Goal: Task Accomplishment & Management: Use online tool/utility

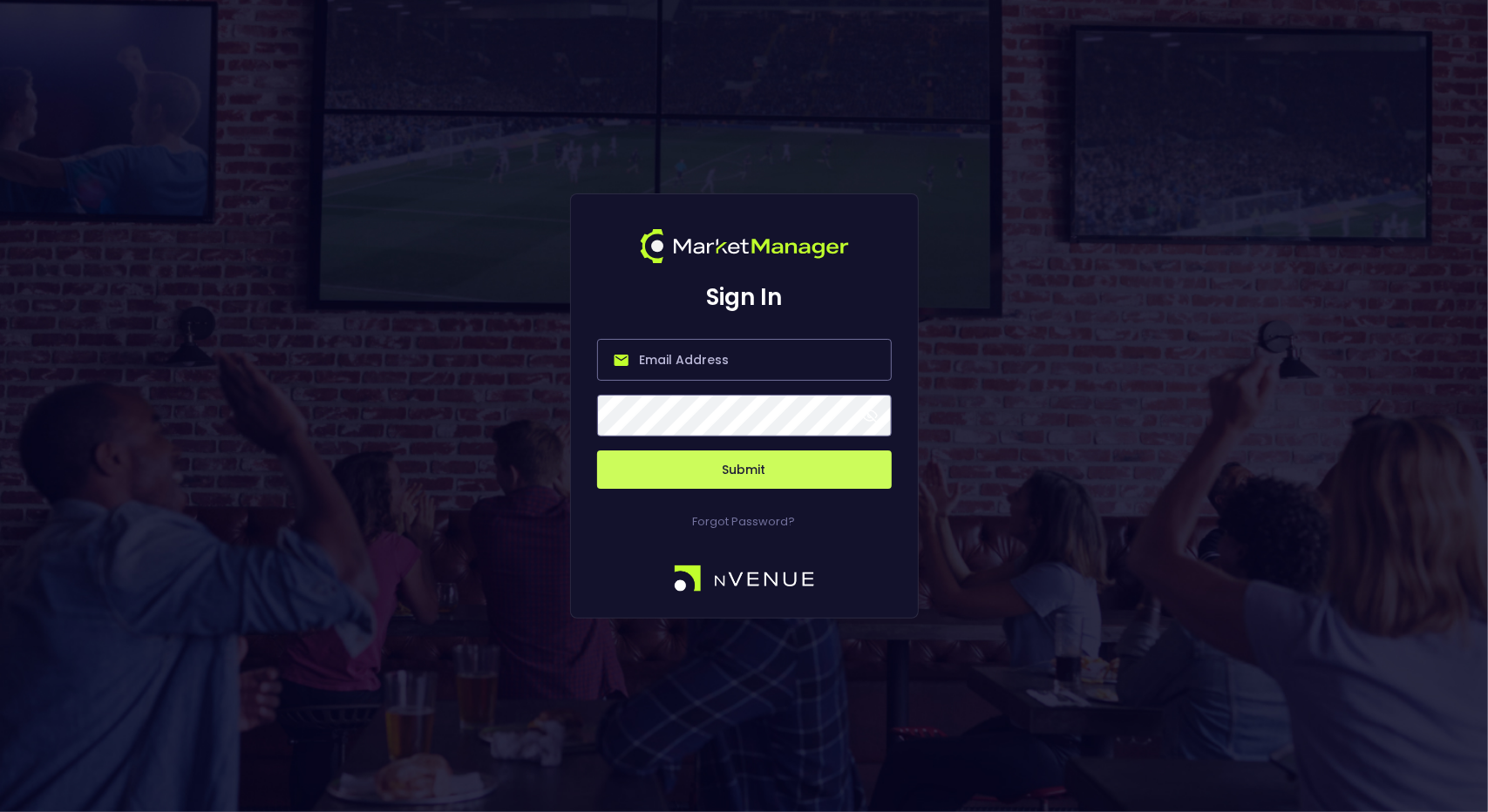
click at [693, 359] on input "email" at bounding box center [744, 360] width 295 height 42
type input "[EMAIL_ADDRESS][DOMAIN_NAME]"
click at [731, 472] on button "Submit" at bounding box center [744, 469] width 295 height 38
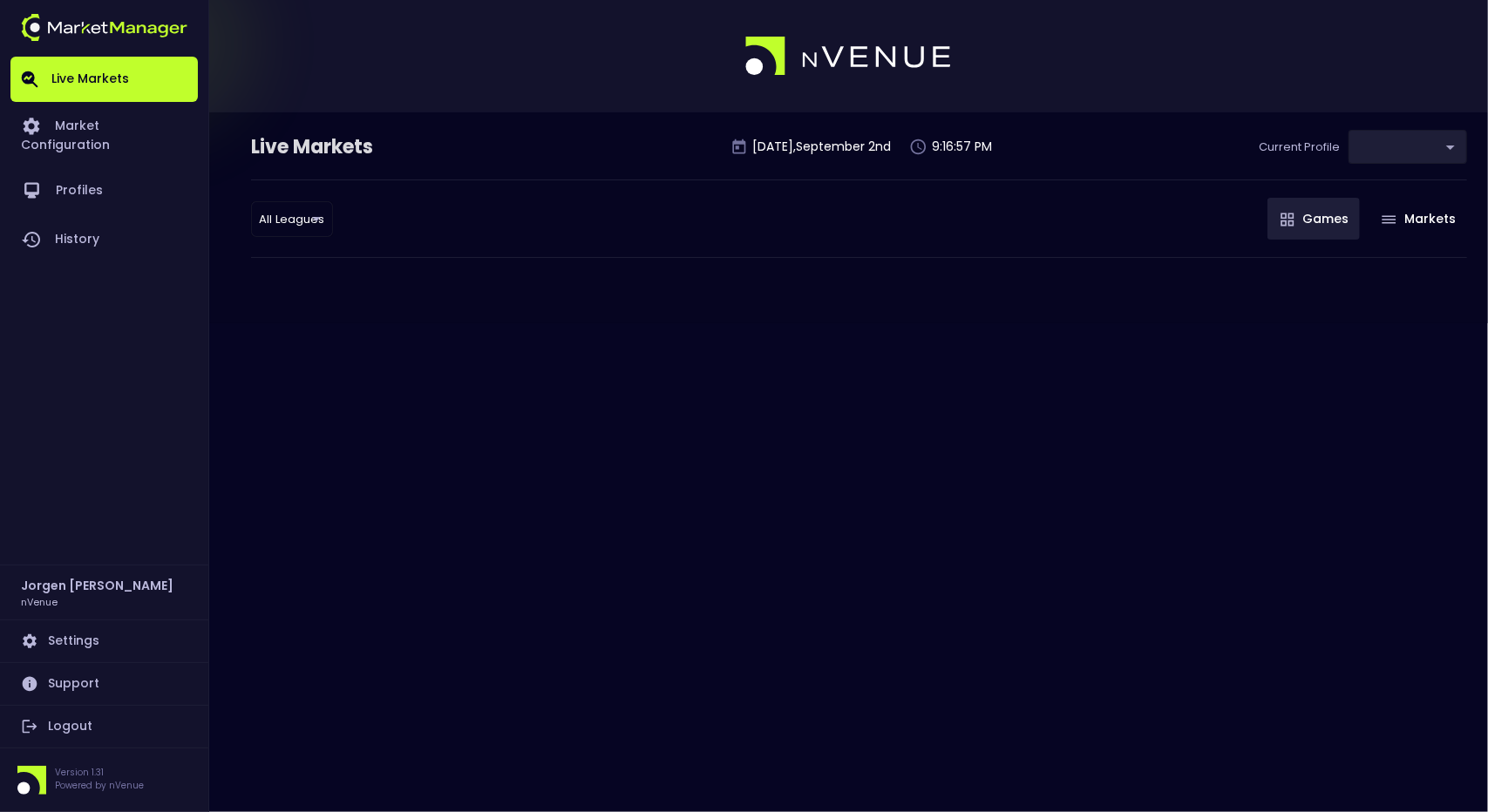
type input "0d810fa5-e353-4d9c-b11d-31f095cae871"
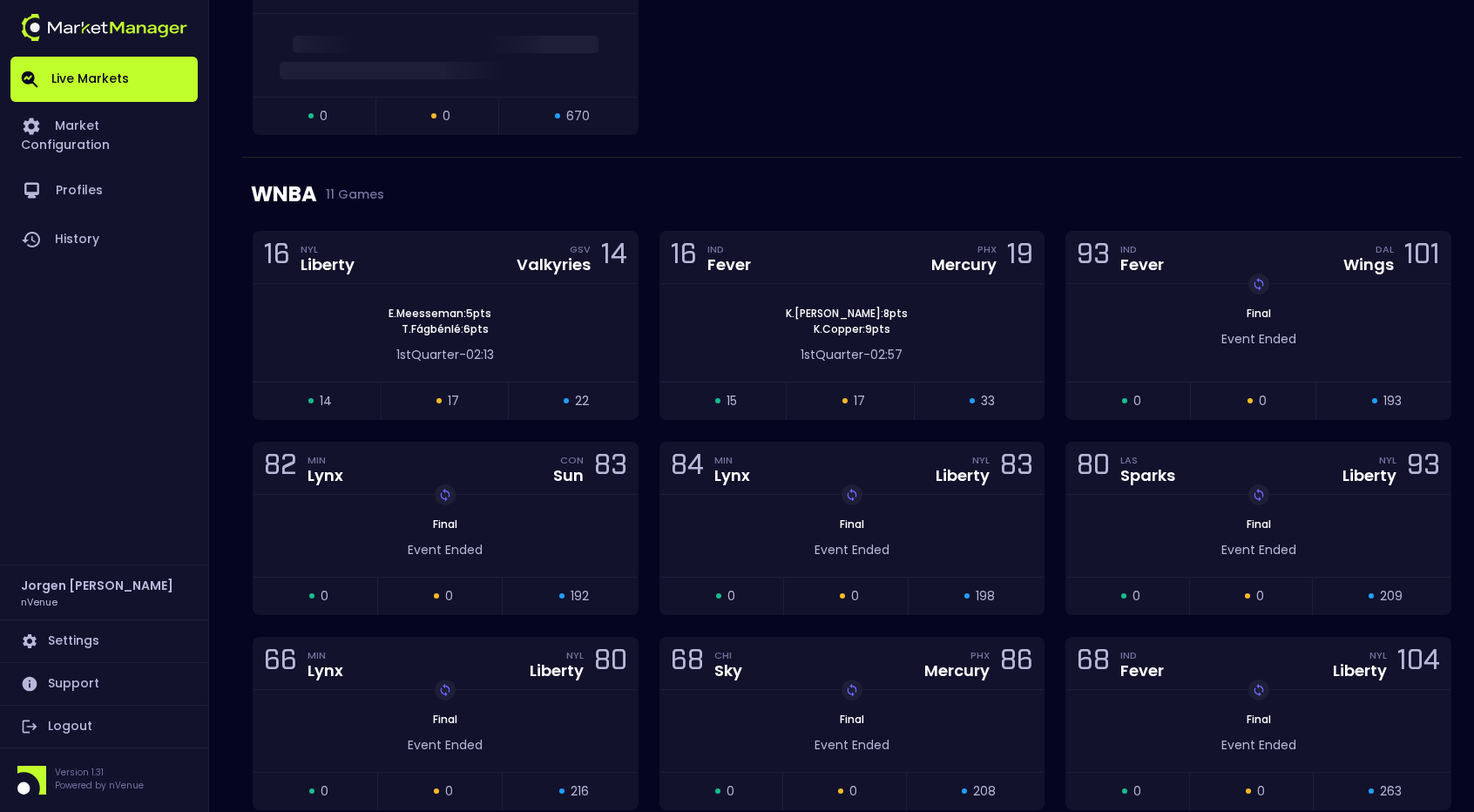
scroll to position [562, 0]
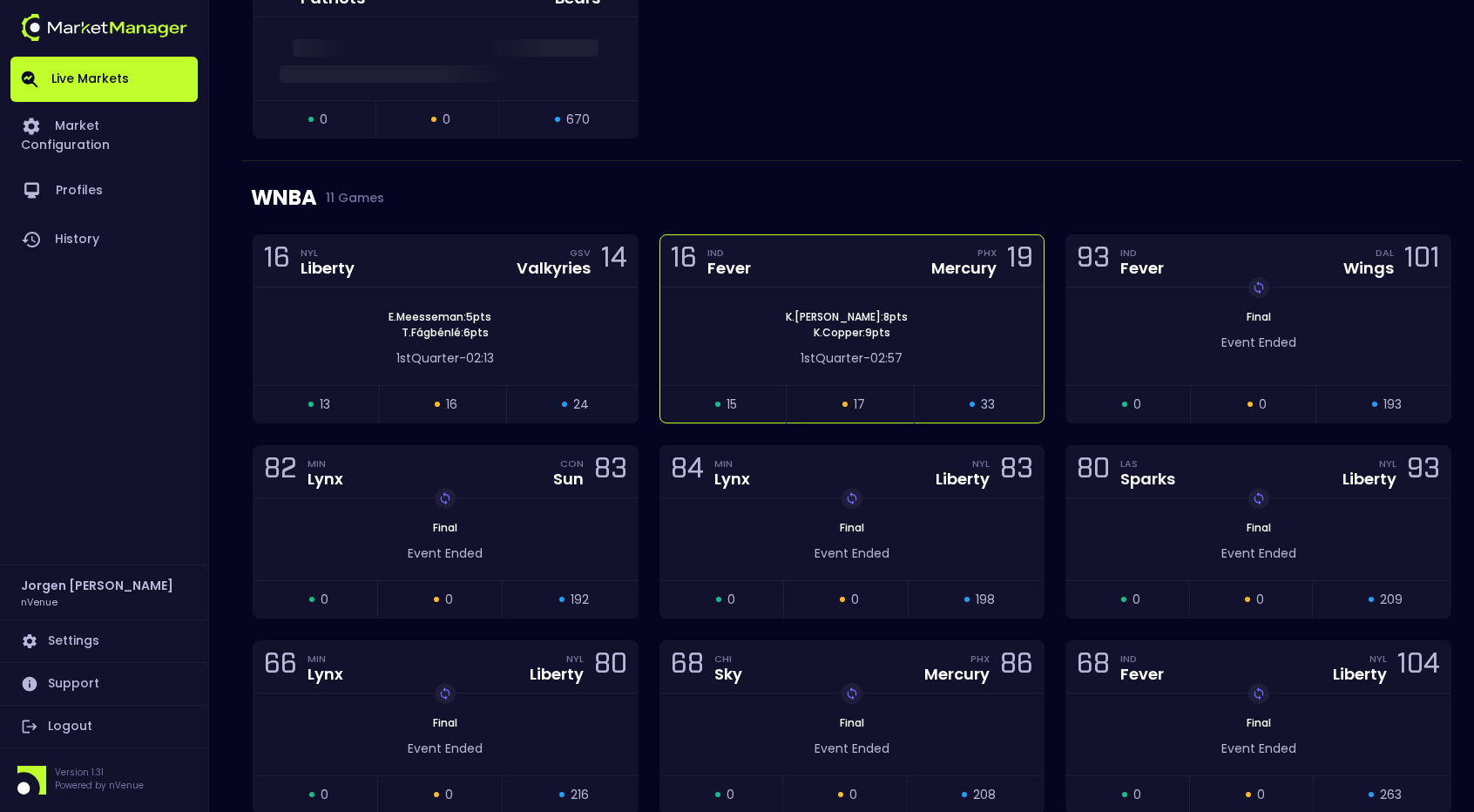
click at [757, 310] on div "[PERSON_NAME] : 8 pts K . Copper : 9 pts" at bounding box center [853, 325] width 384 height 31
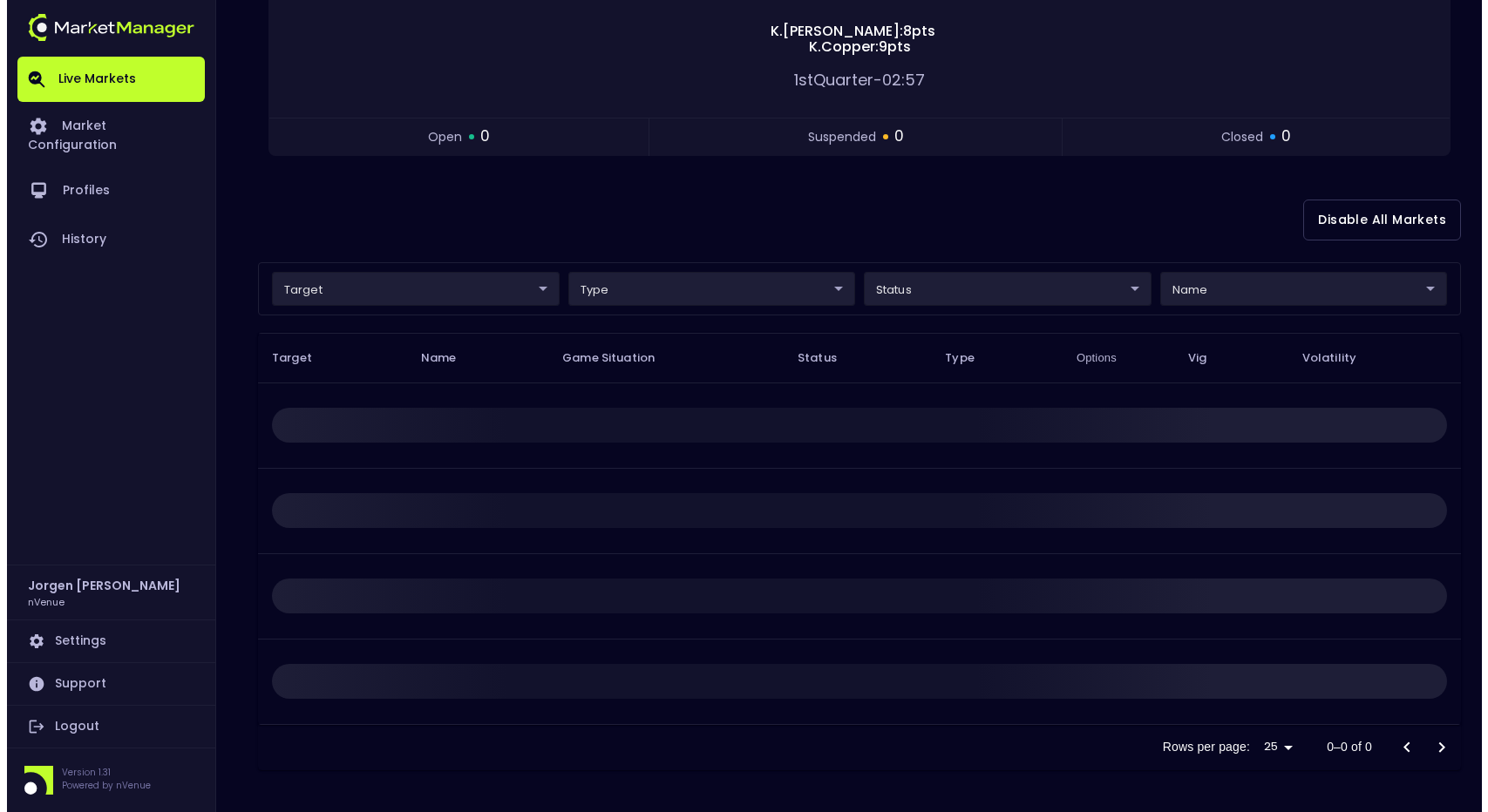
scroll to position [0, 0]
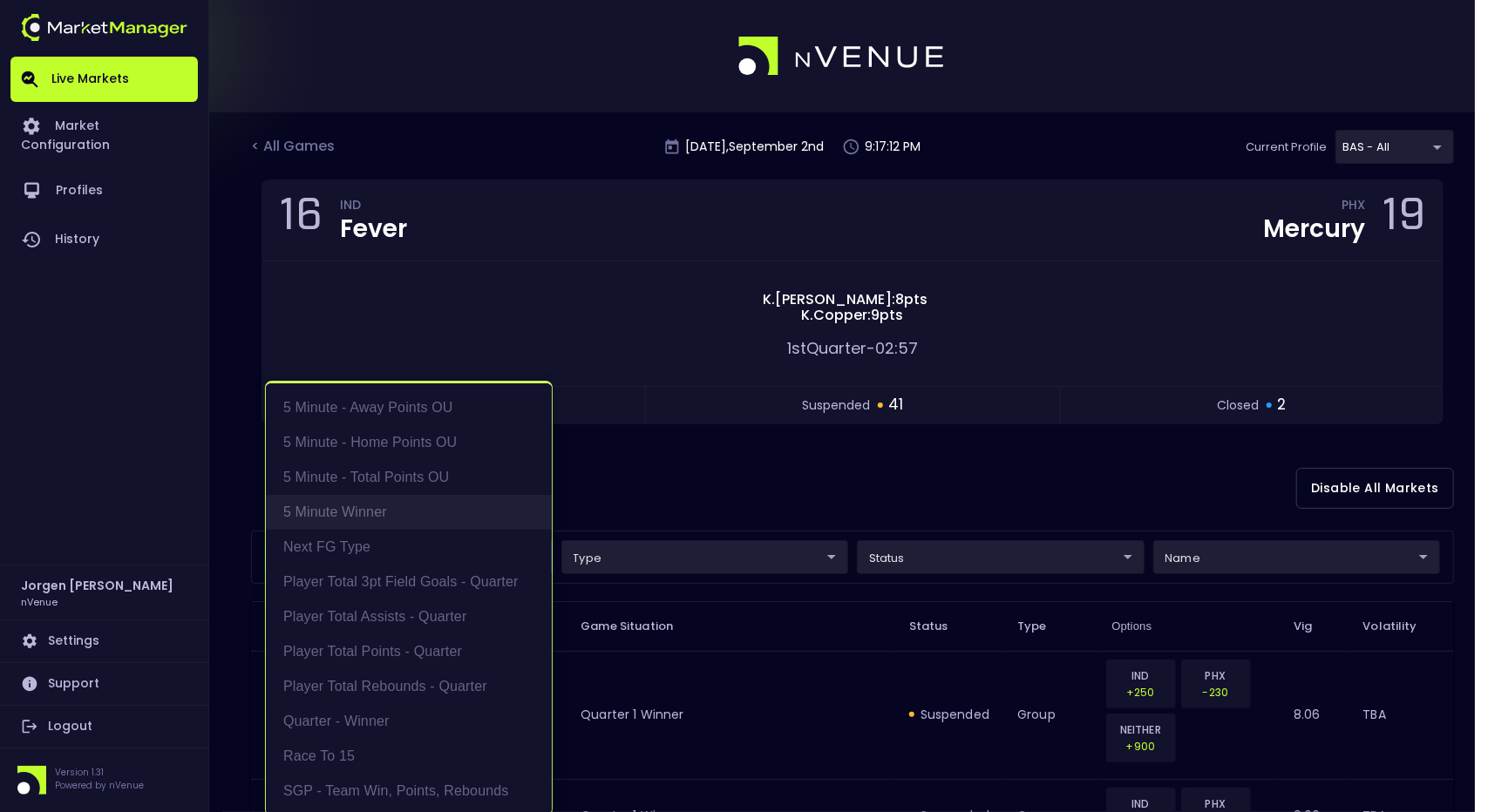
click at [386, 506] on li "5 Minute Winner" at bounding box center [408, 511] width 286 height 34
type input "5 Minute Winner"
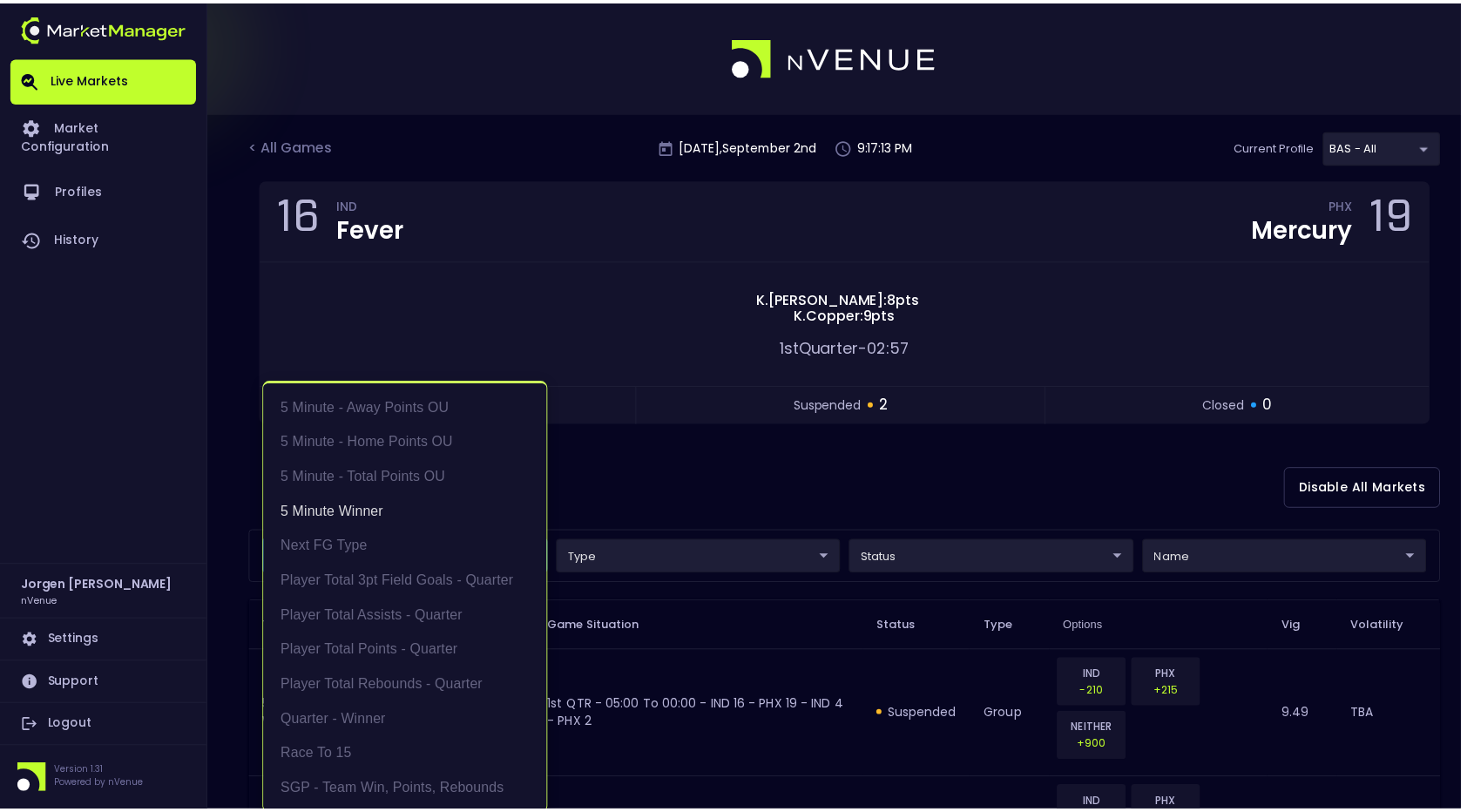
scroll to position [4, 0]
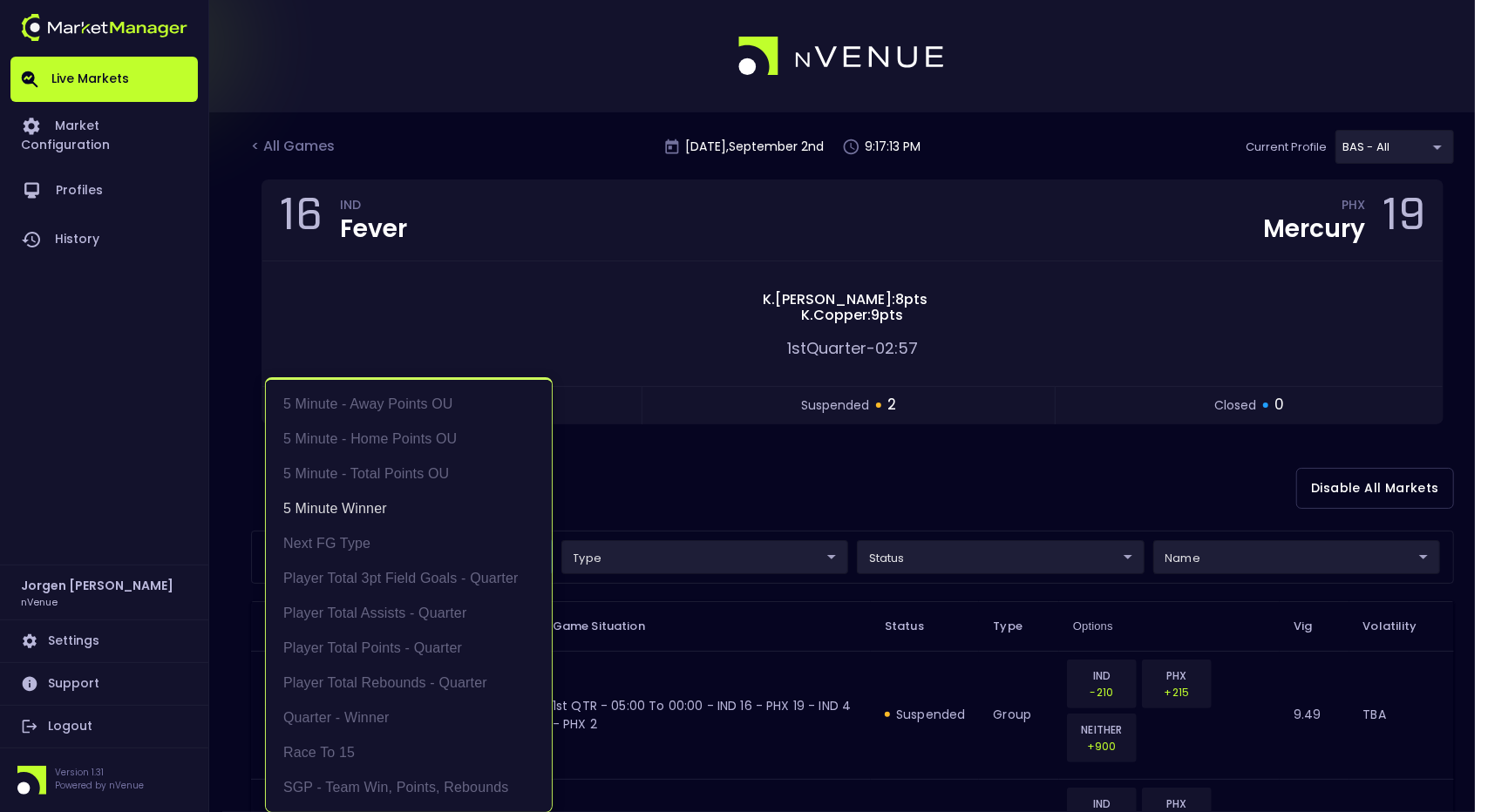
click at [766, 485] on div at bounding box center [744, 406] width 1488 height 812
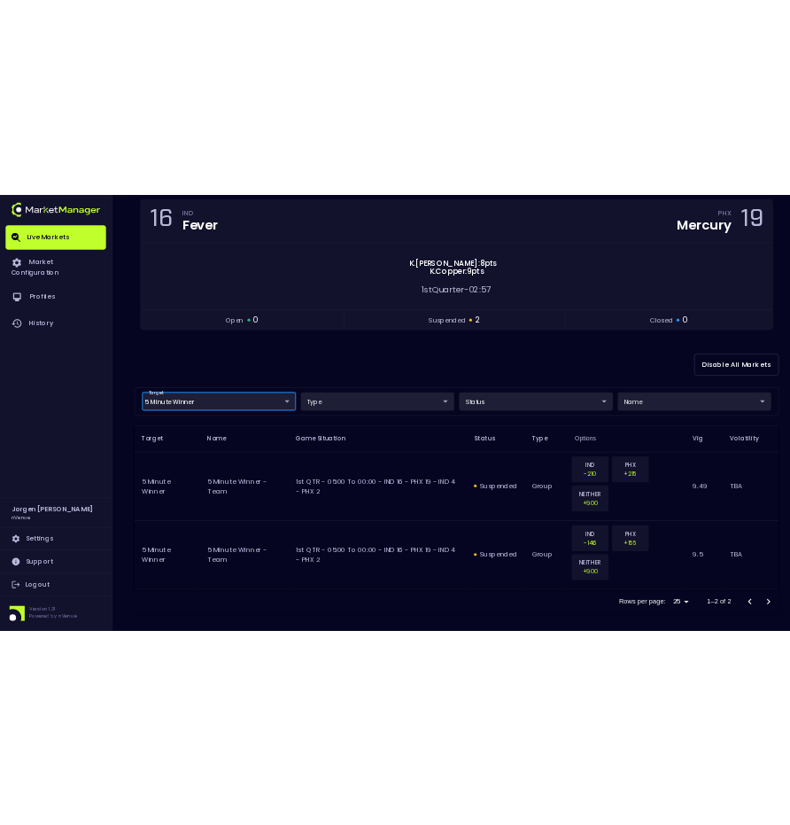
scroll to position [183, 0]
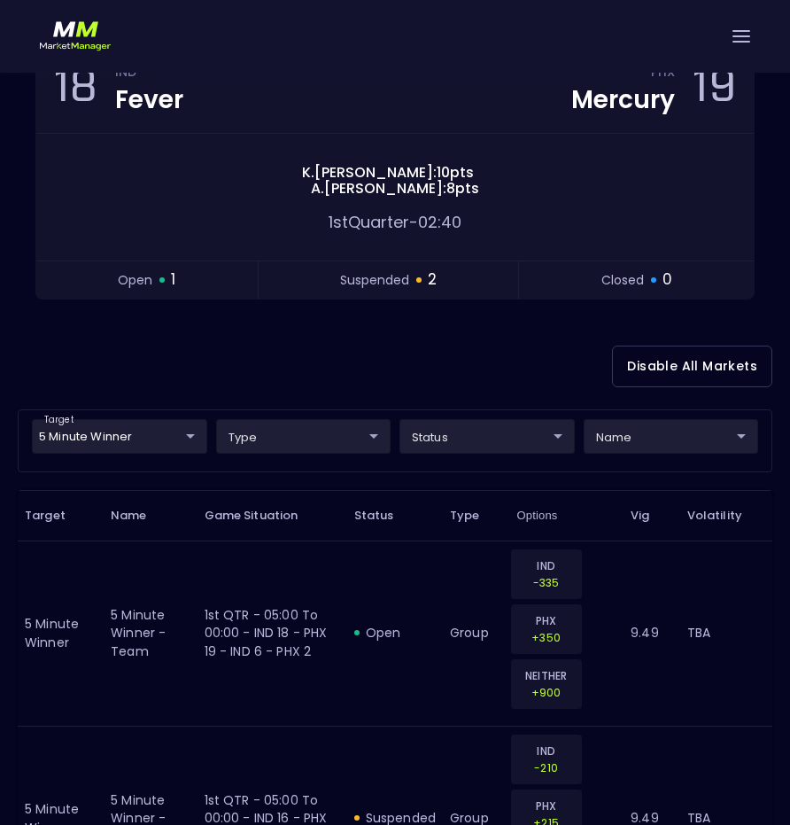
click at [553, 337] on div "Disable All Markets" at bounding box center [395, 366] width 755 height 86
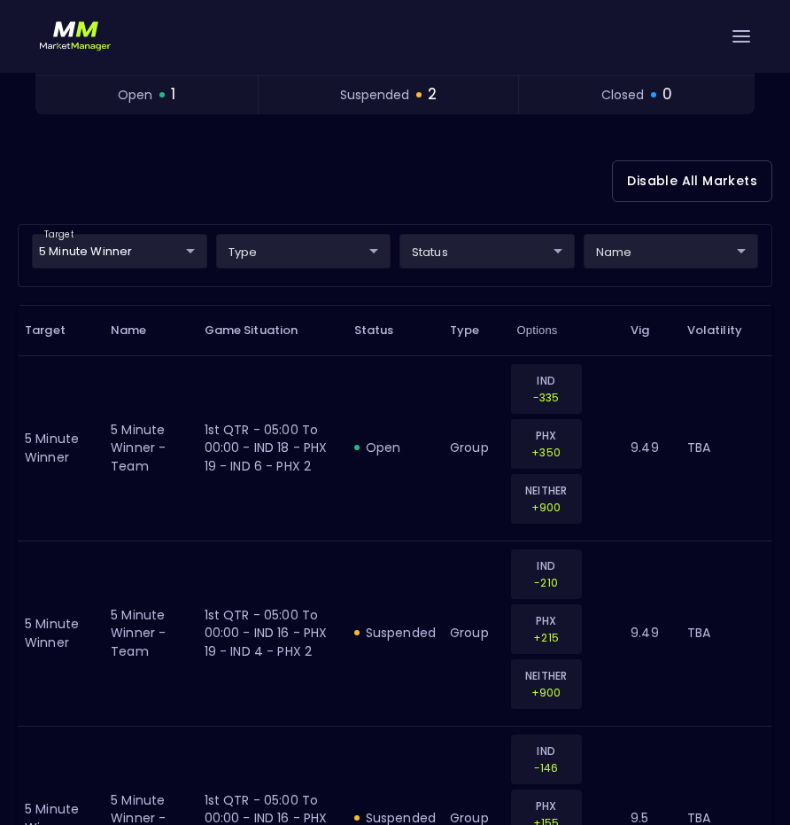
scroll to position [367, 0]
click at [452, 166] on div "Disable All Markets" at bounding box center [395, 182] width 755 height 86
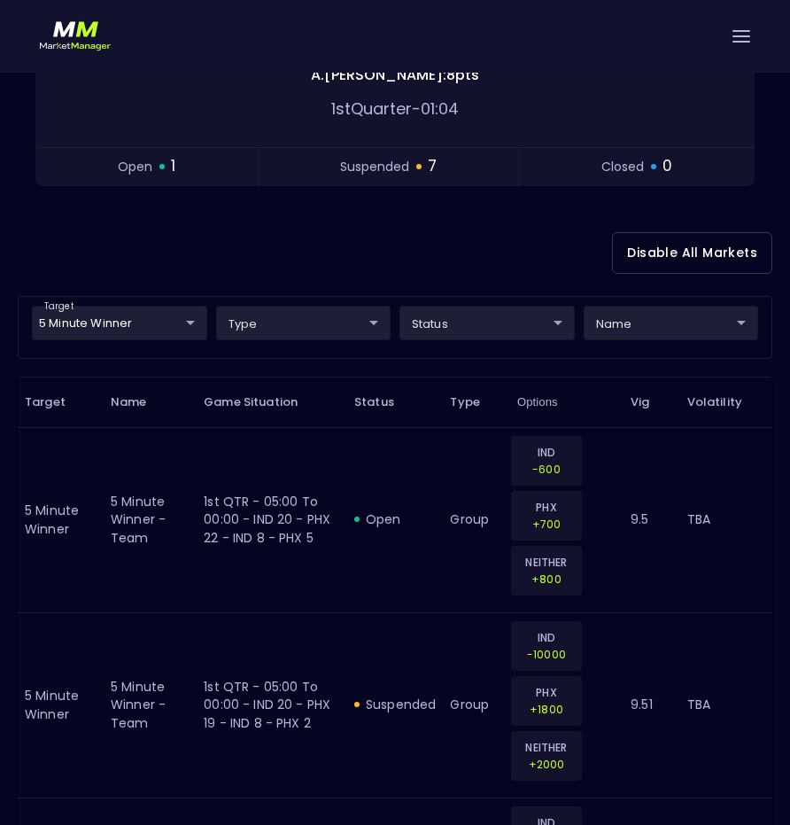
scroll to position [261, 0]
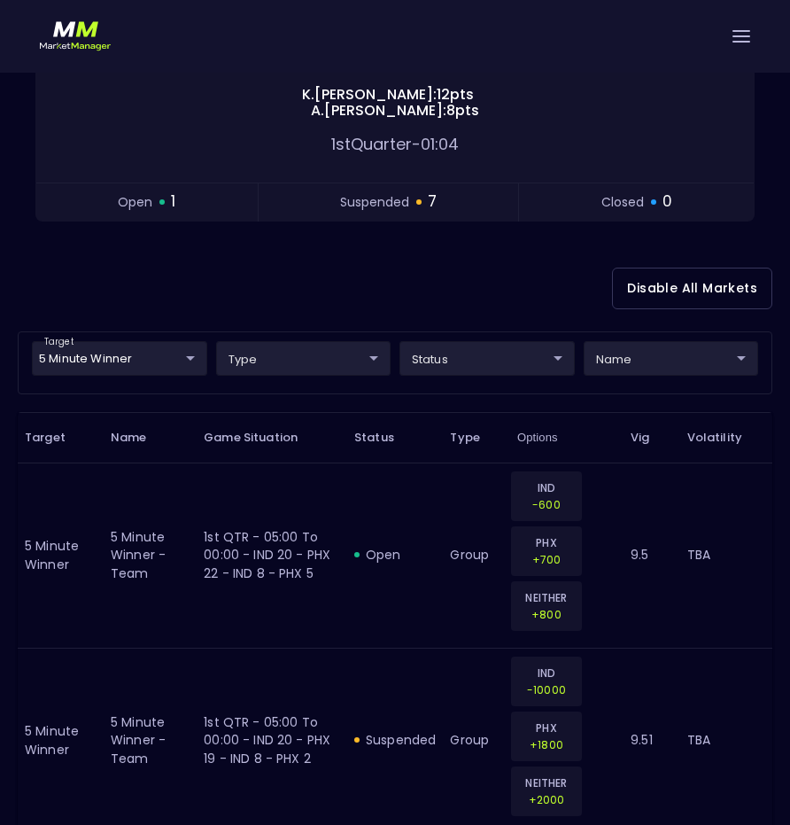
click at [494, 300] on div "Disable All Markets" at bounding box center [395, 288] width 755 height 86
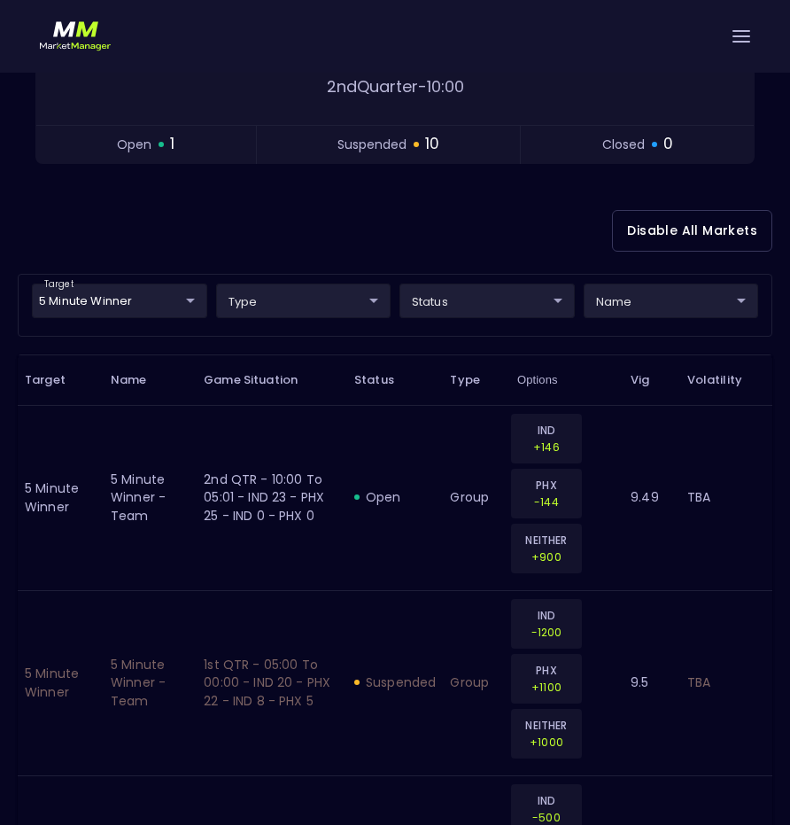
scroll to position [323, 0]
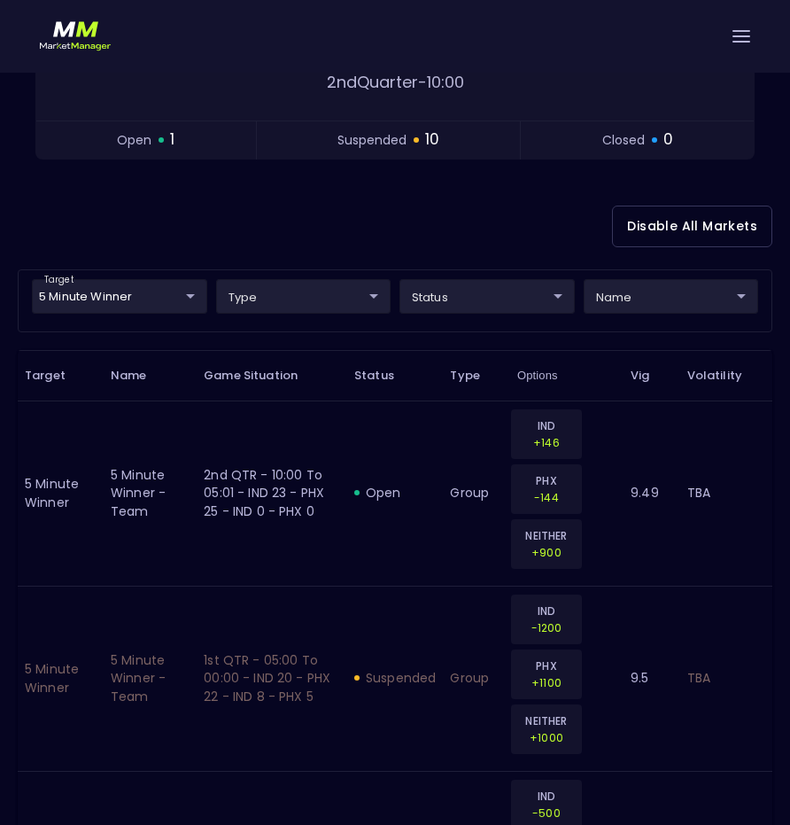
click at [526, 201] on div "Disable All Markets" at bounding box center [395, 226] width 755 height 86
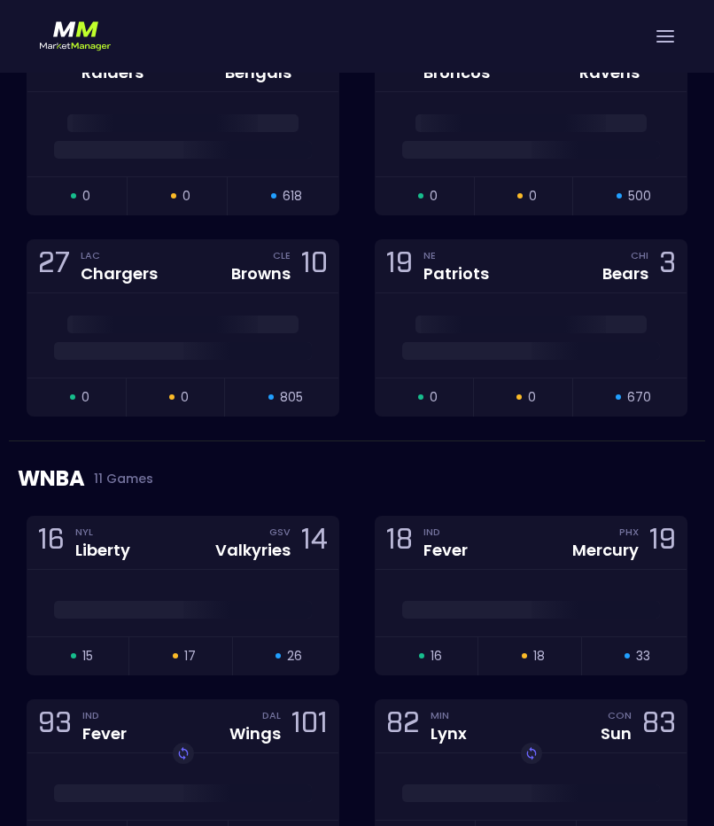
scroll to position [620, 0]
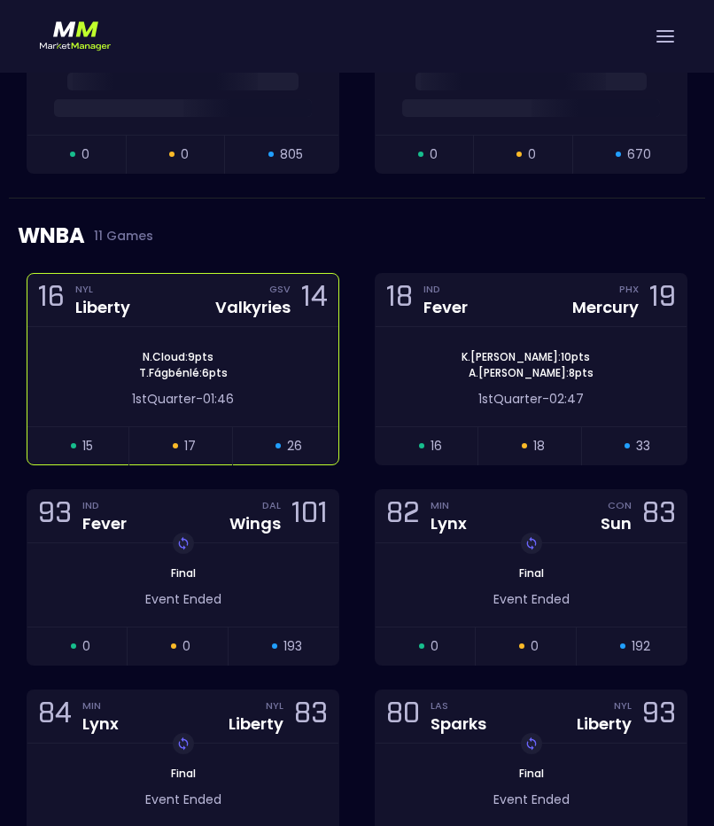
click at [272, 334] on div "N . Cloud : 9 pts T . Fágbénlé : 6 pts 1st Quarter - 01:46" at bounding box center [182, 376] width 311 height 99
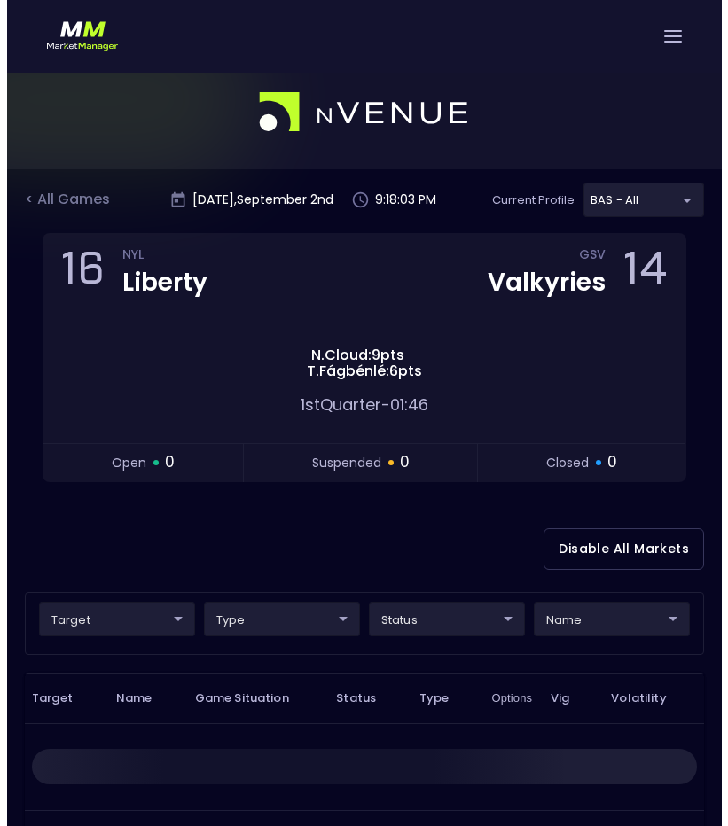
scroll to position [0, 0]
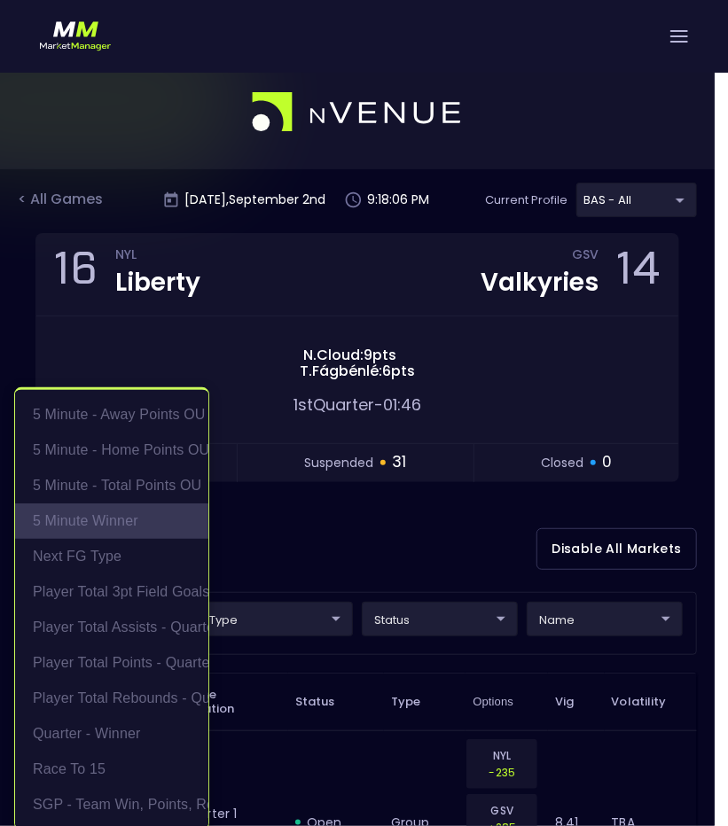
click at [96, 517] on li "5 Minute Winner" at bounding box center [111, 520] width 193 height 35
type input "5 Minute Winner"
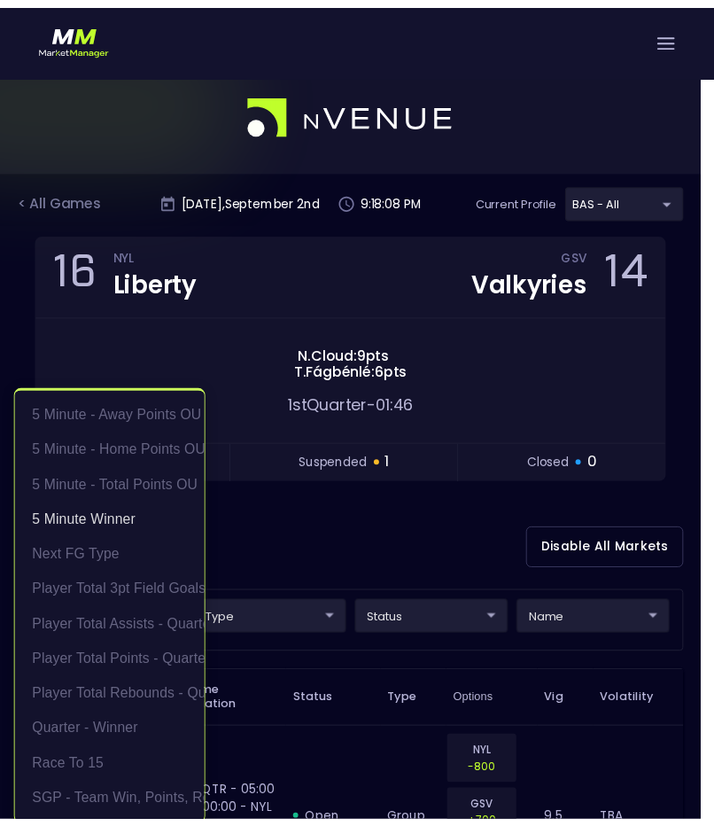
scroll to position [4, 0]
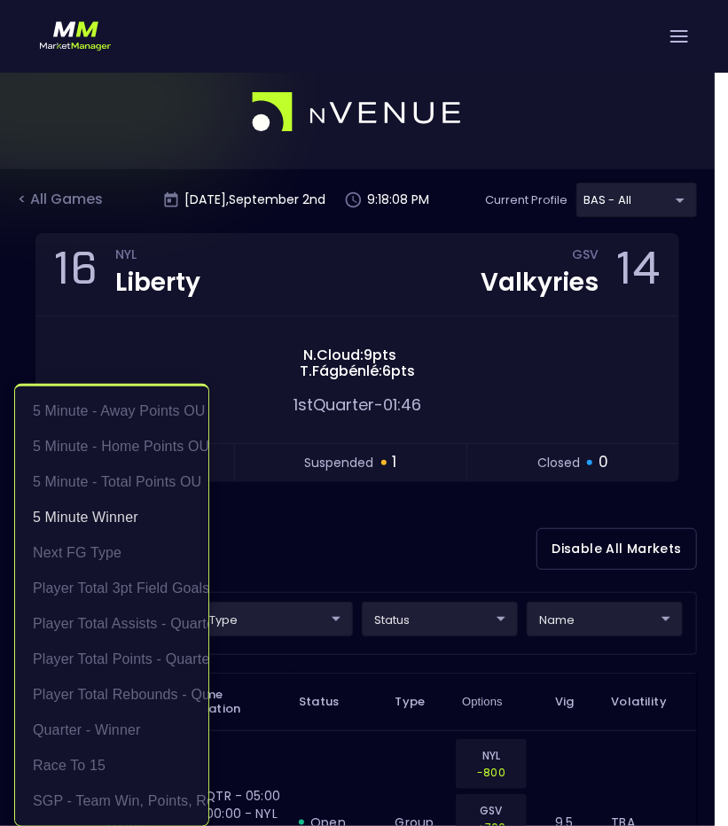
click at [402, 538] on div at bounding box center [364, 413] width 728 height 826
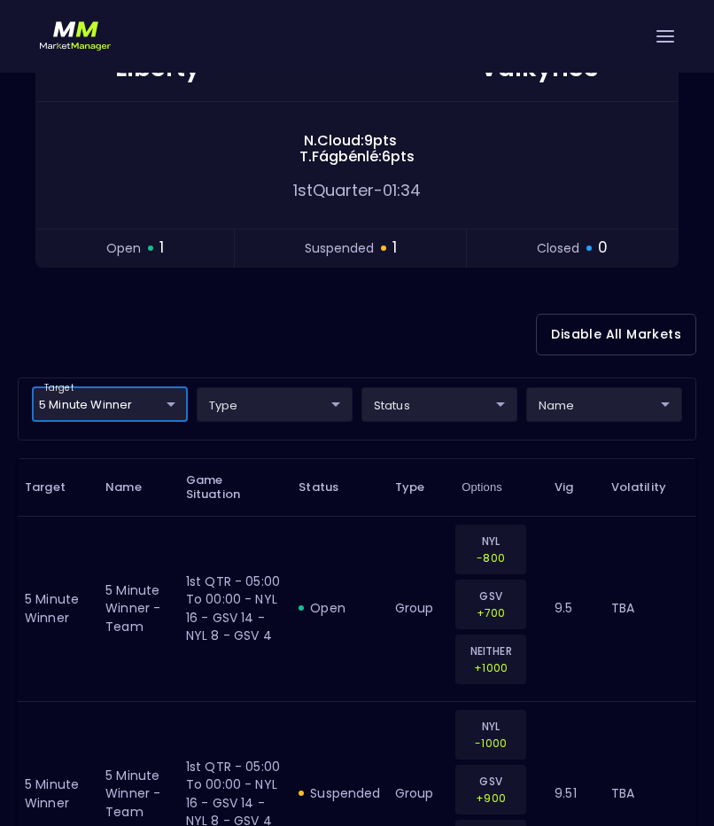
scroll to position [326, 0]
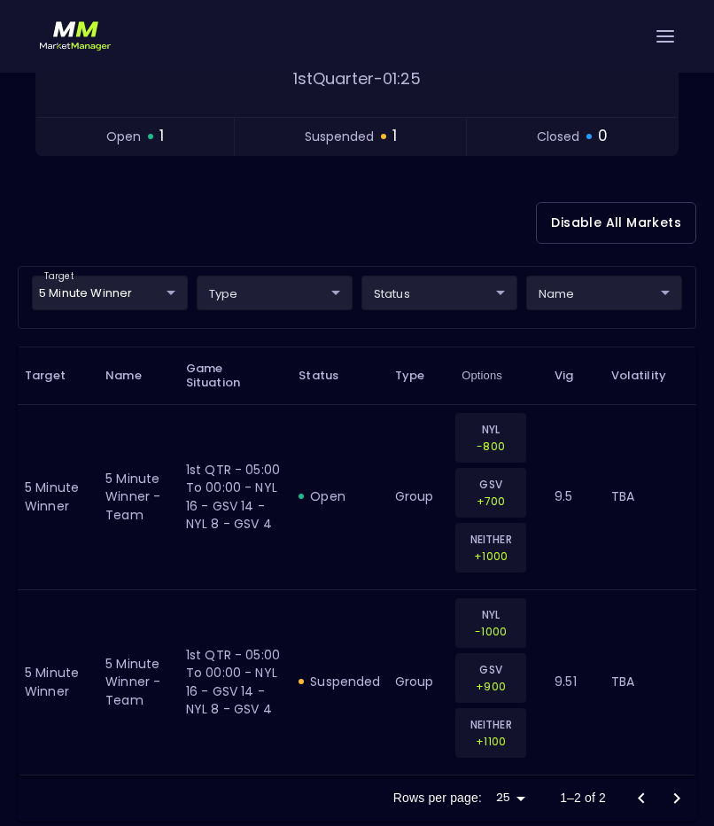
click at [250, 217] on div "Disable All Markets" at bounding box center [357, 223] width 679 height 86
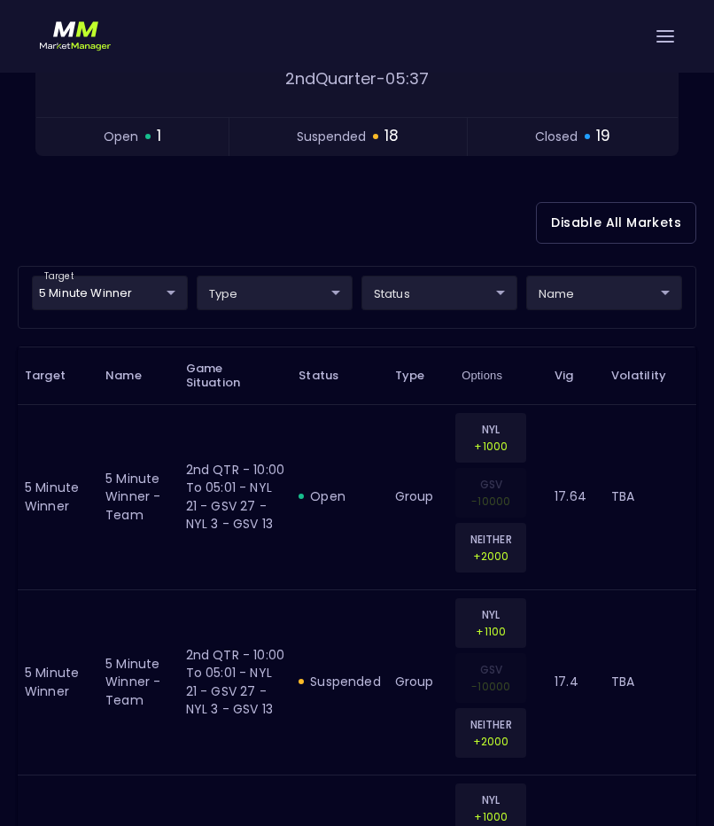
click at [135, 206] on div "Disable All Markets" at bounding box center [357, 223] width 679 height 86
click at [165, 183] on div "Disable All Markets" at bounding box center [357, 223] width 679 height 86
